Goal: Find specific page/section

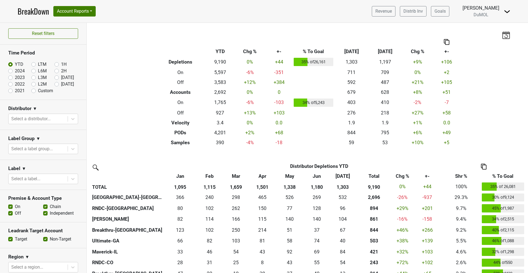
scroll to position [225, 0]
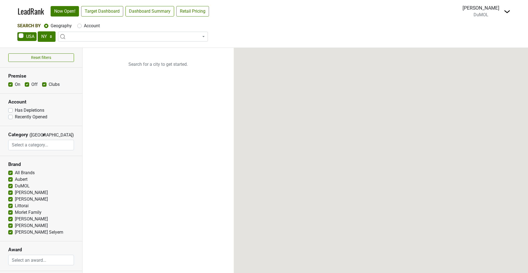
select select "NY"
select select
